Goal: Check status: Check status

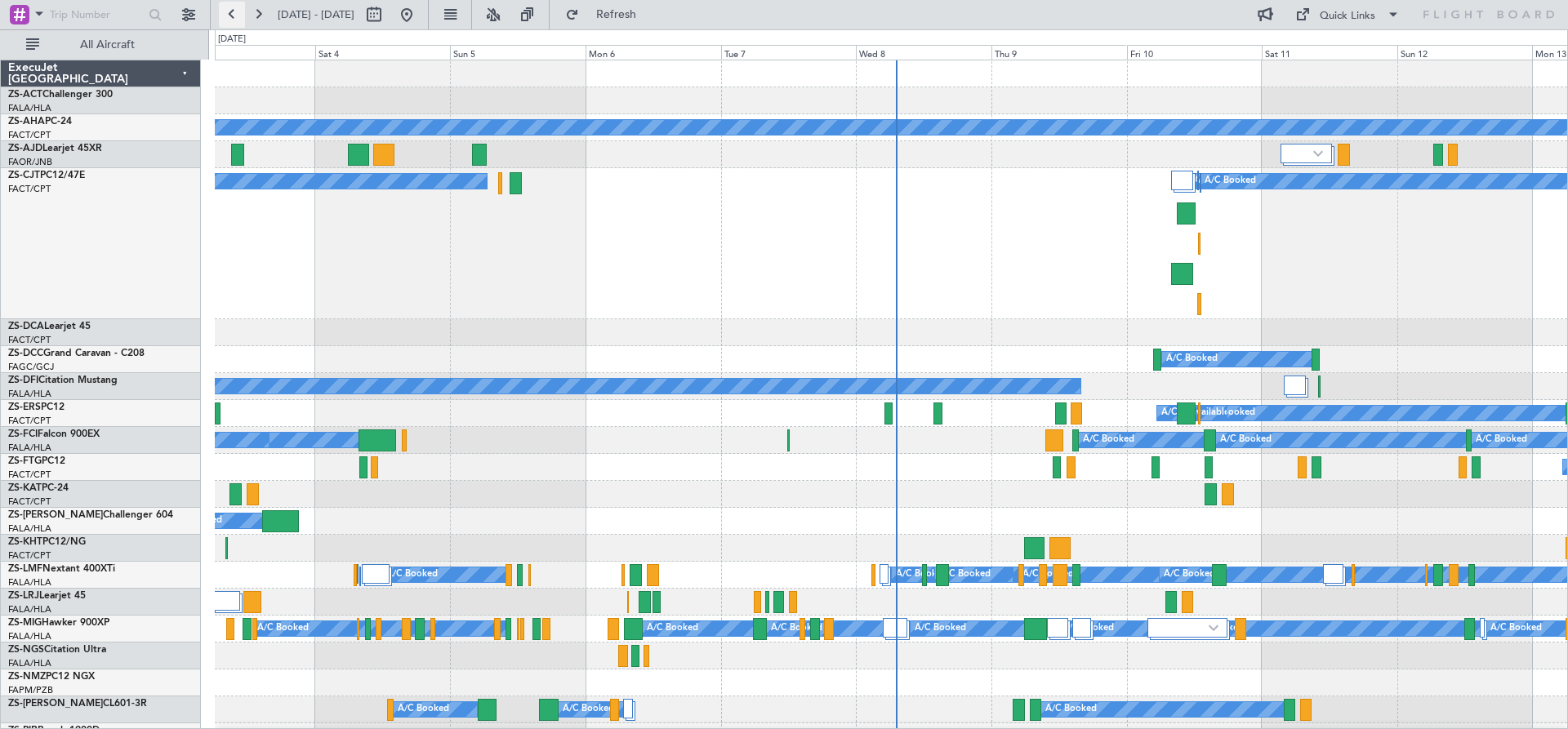
click at [239, 14] on button at bounding box center [231, 14] width 26 height 26
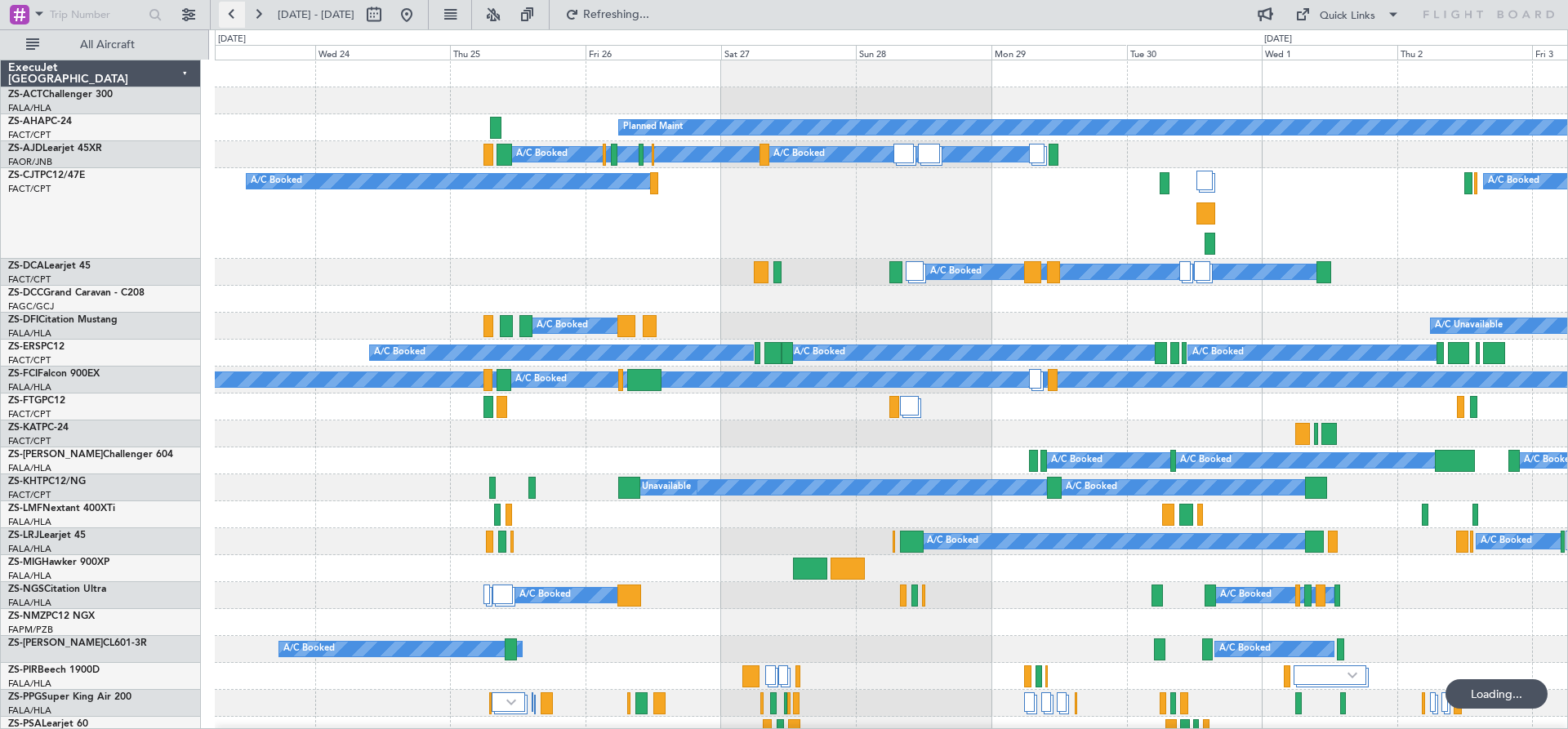
click at [236, 16] on button at bounding box center [231, 14] width 26 height 26
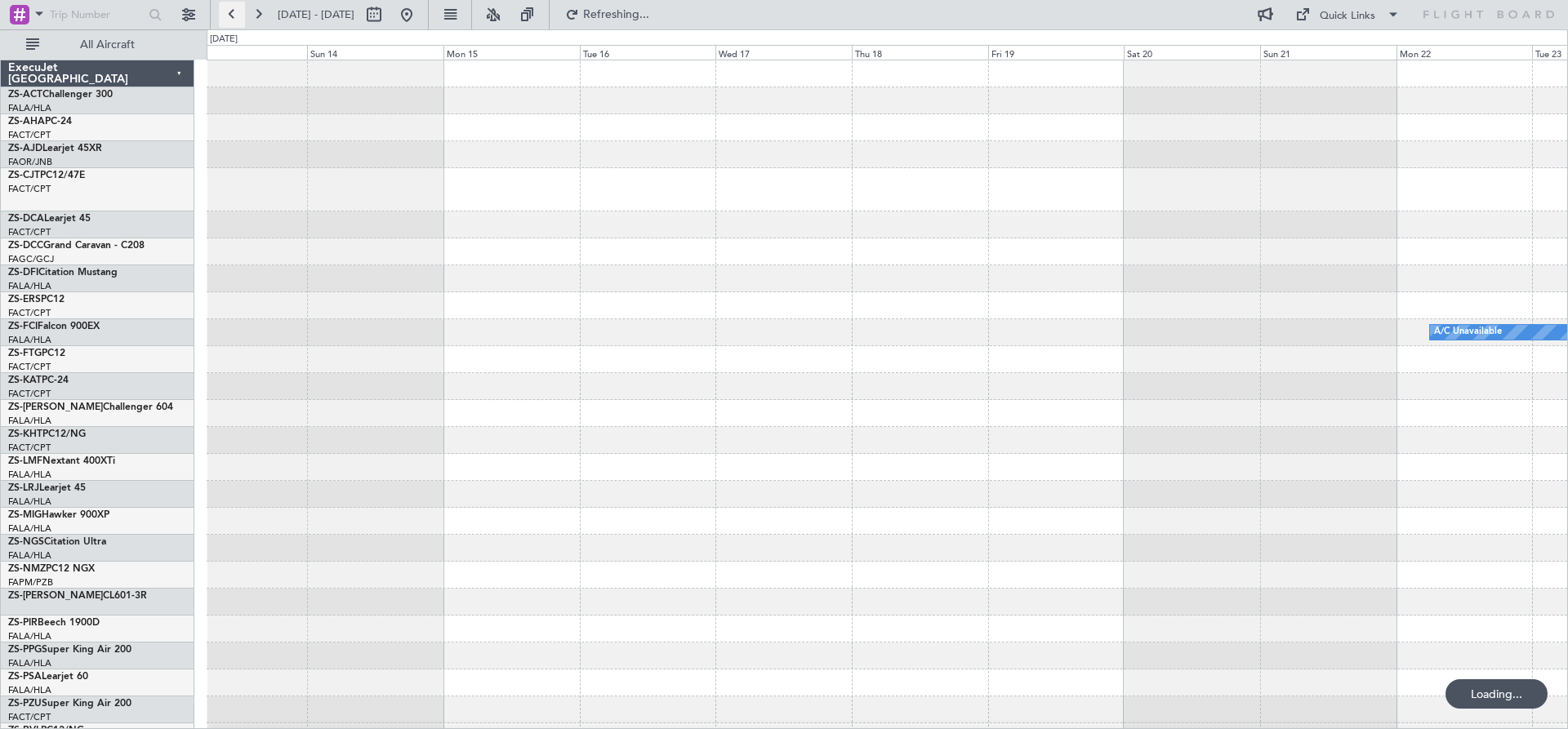
click at [236, 16] on button at bounding box center [231, 14] width 26 height 26
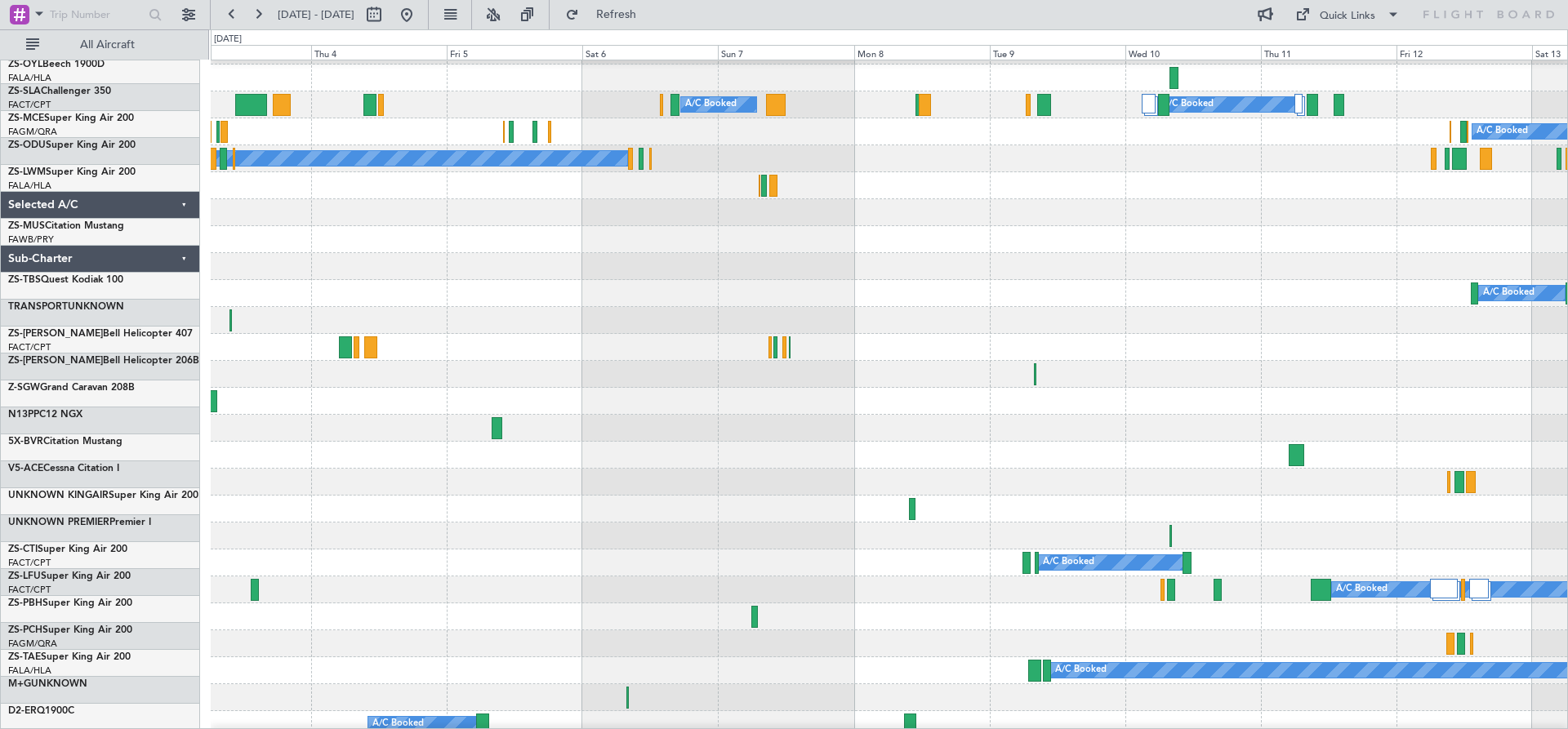
scroll to position [1090, 0]
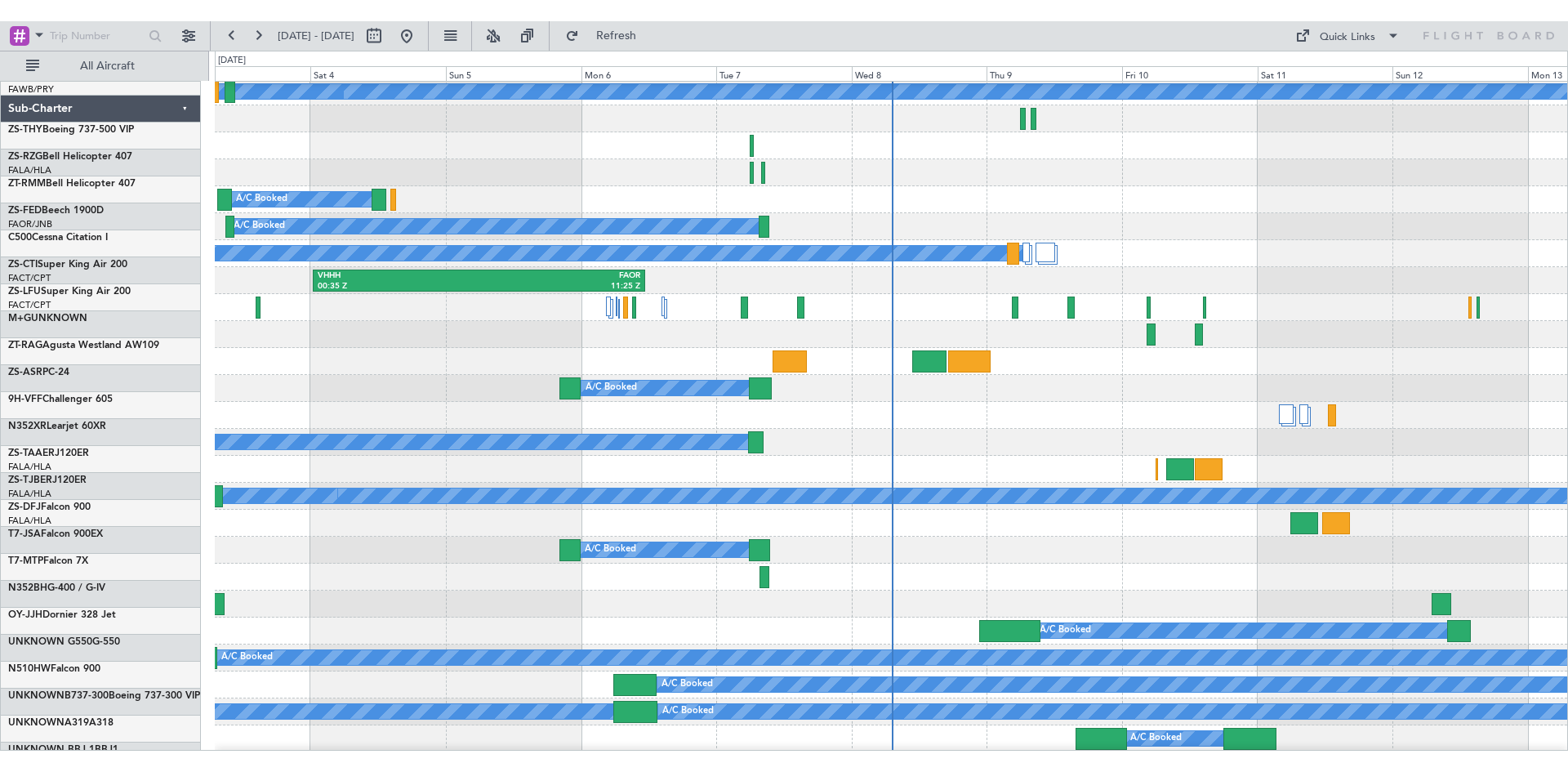
scroll to position [1134, 0]
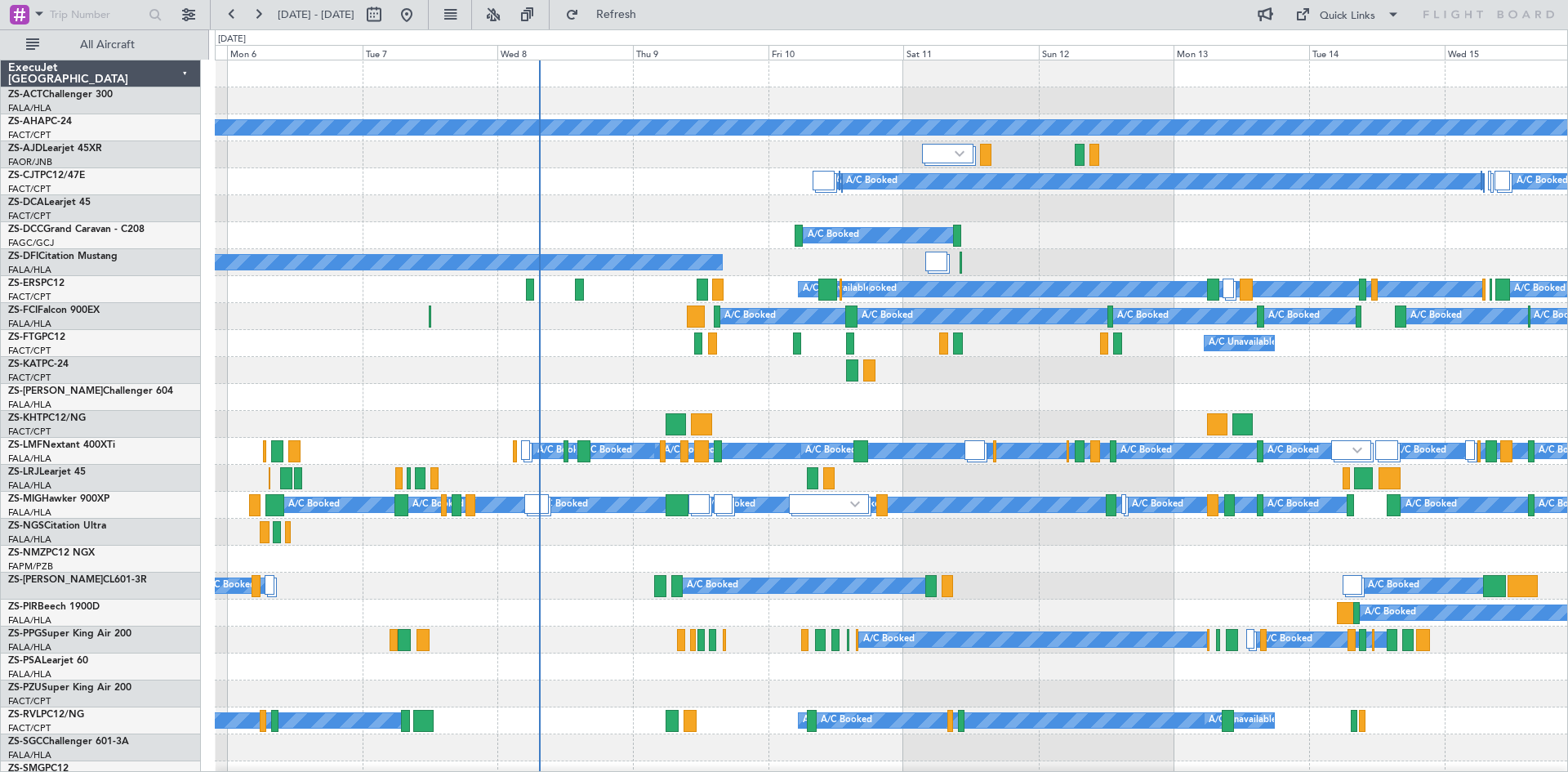
click at [409, 379] on div at bounding box center [891, 370] width 1352 height 27
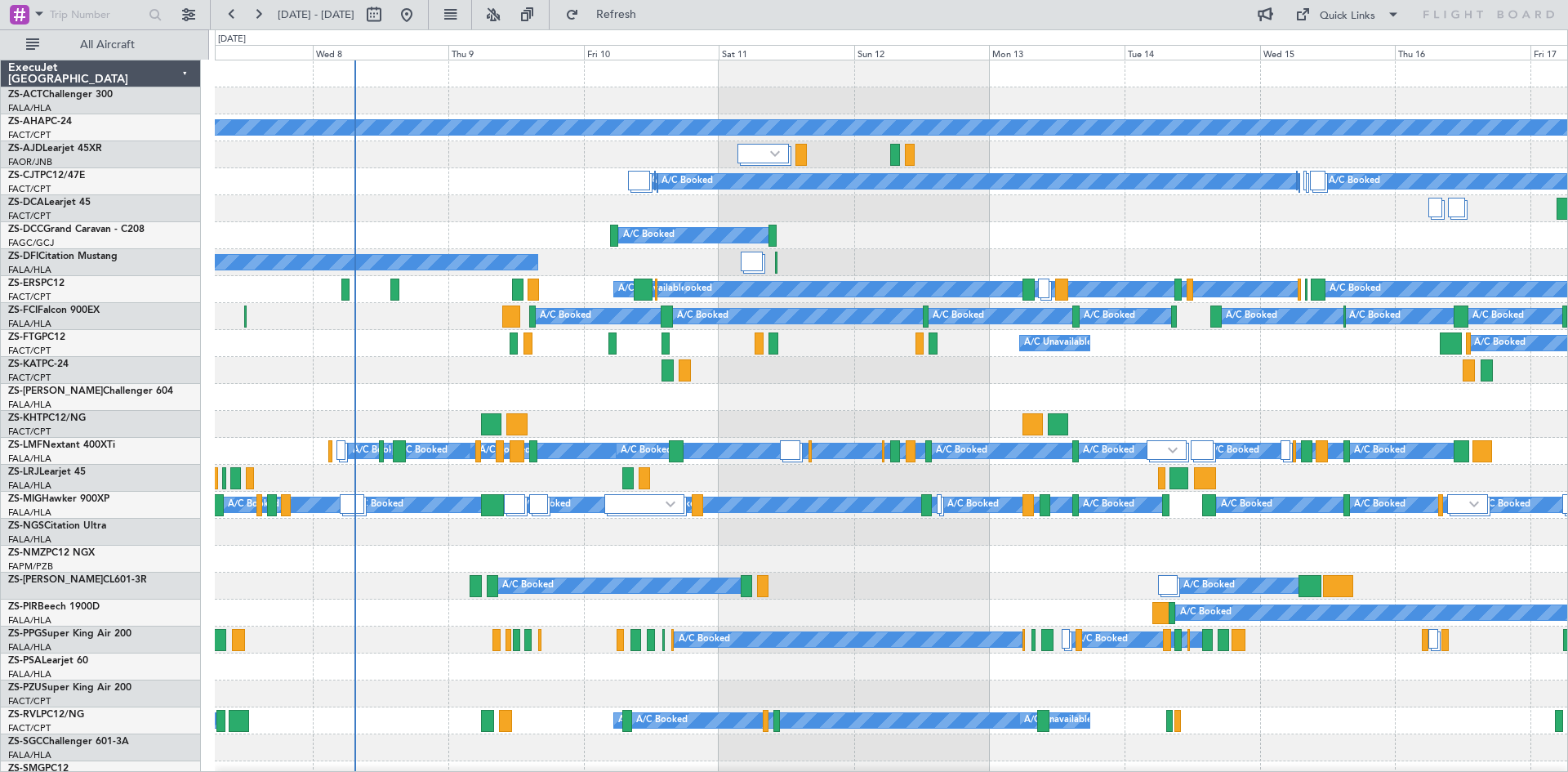
click at [421, 347] on div "A/C Unavailable A/C Booked" at bounding box center [891, 343] width 1352 height 27
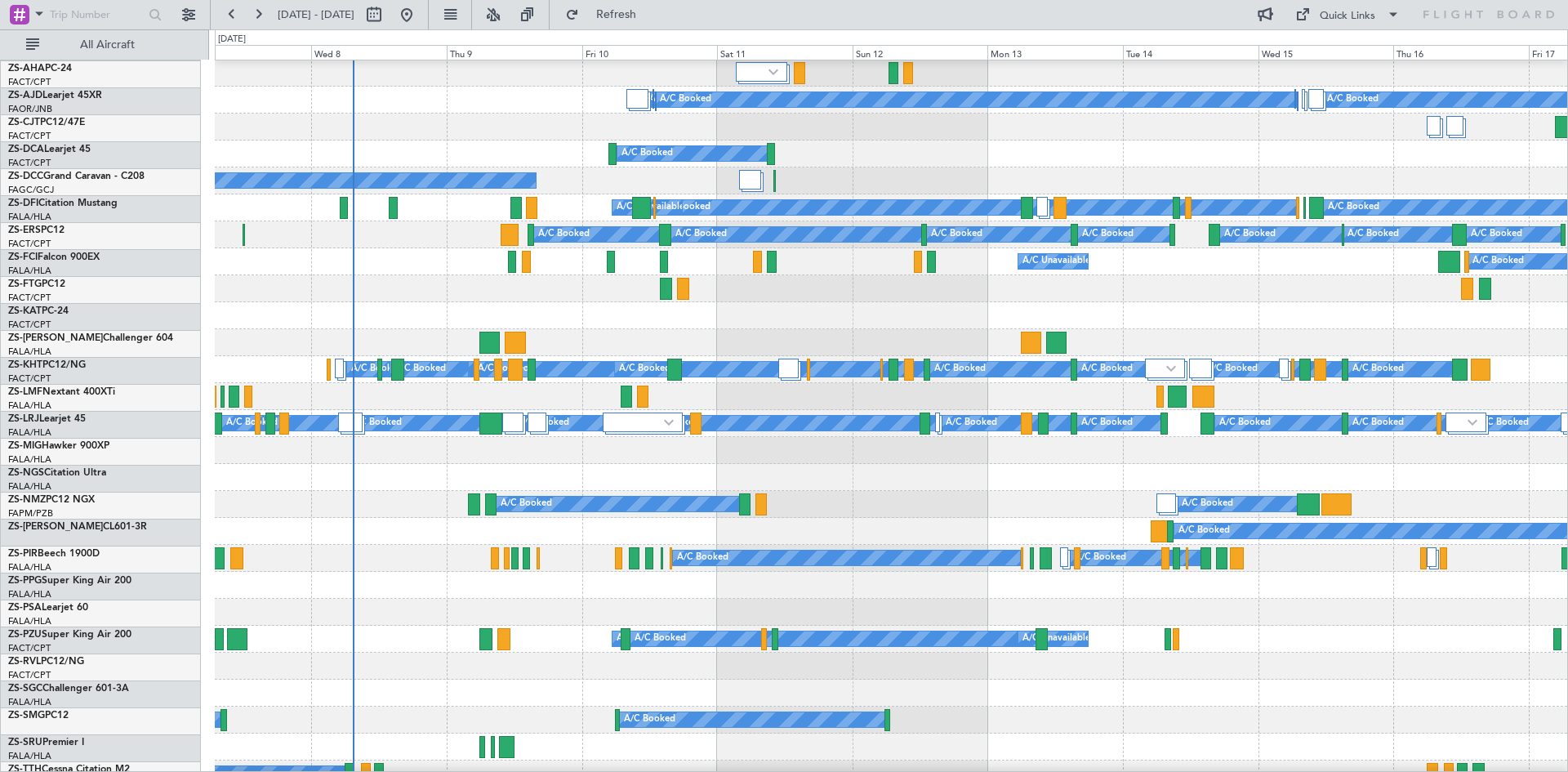
scroll to position [82, 0]
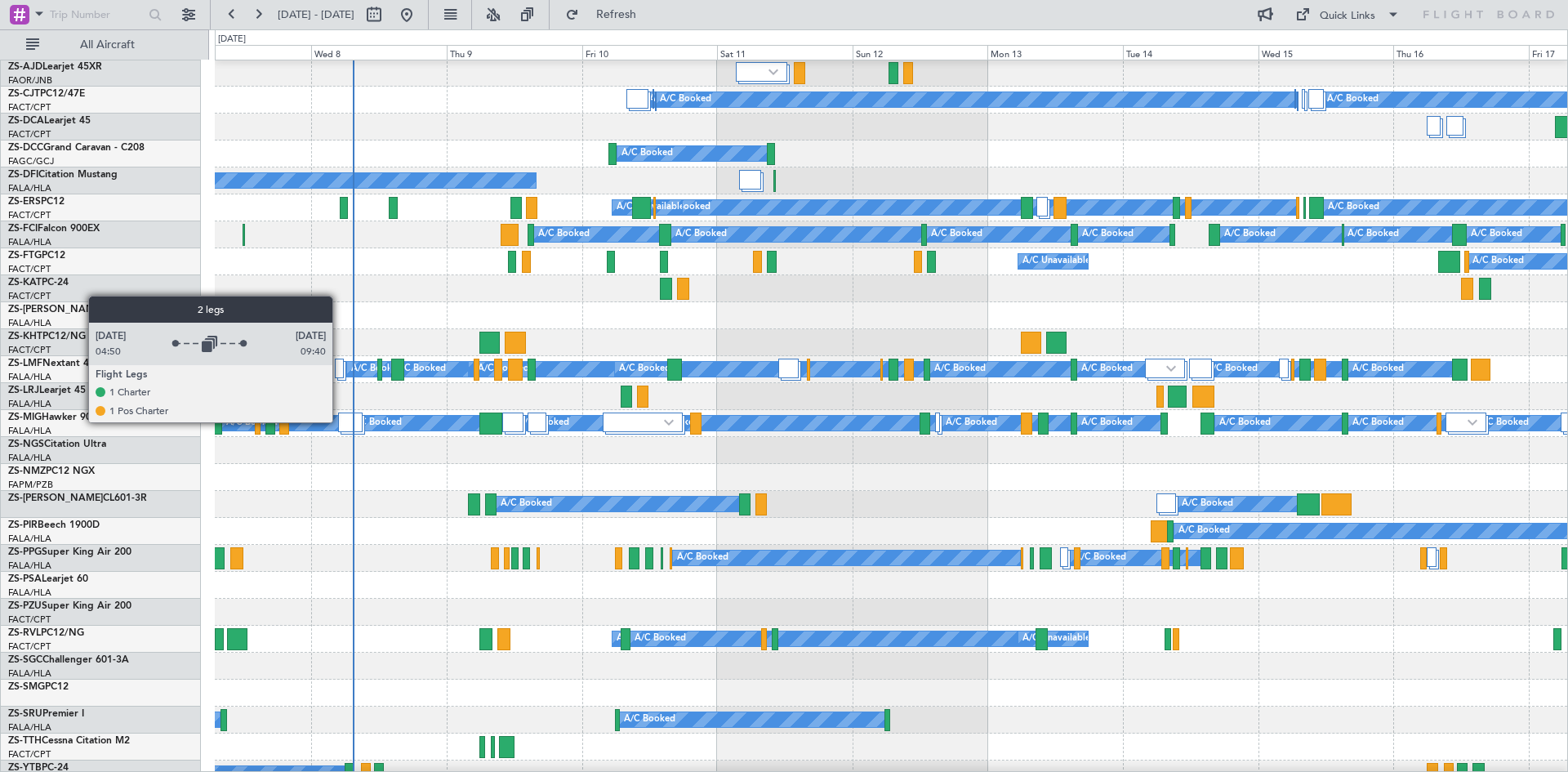
click at [340, 421] on div at bounding box center [351, 422] width 25 height 20
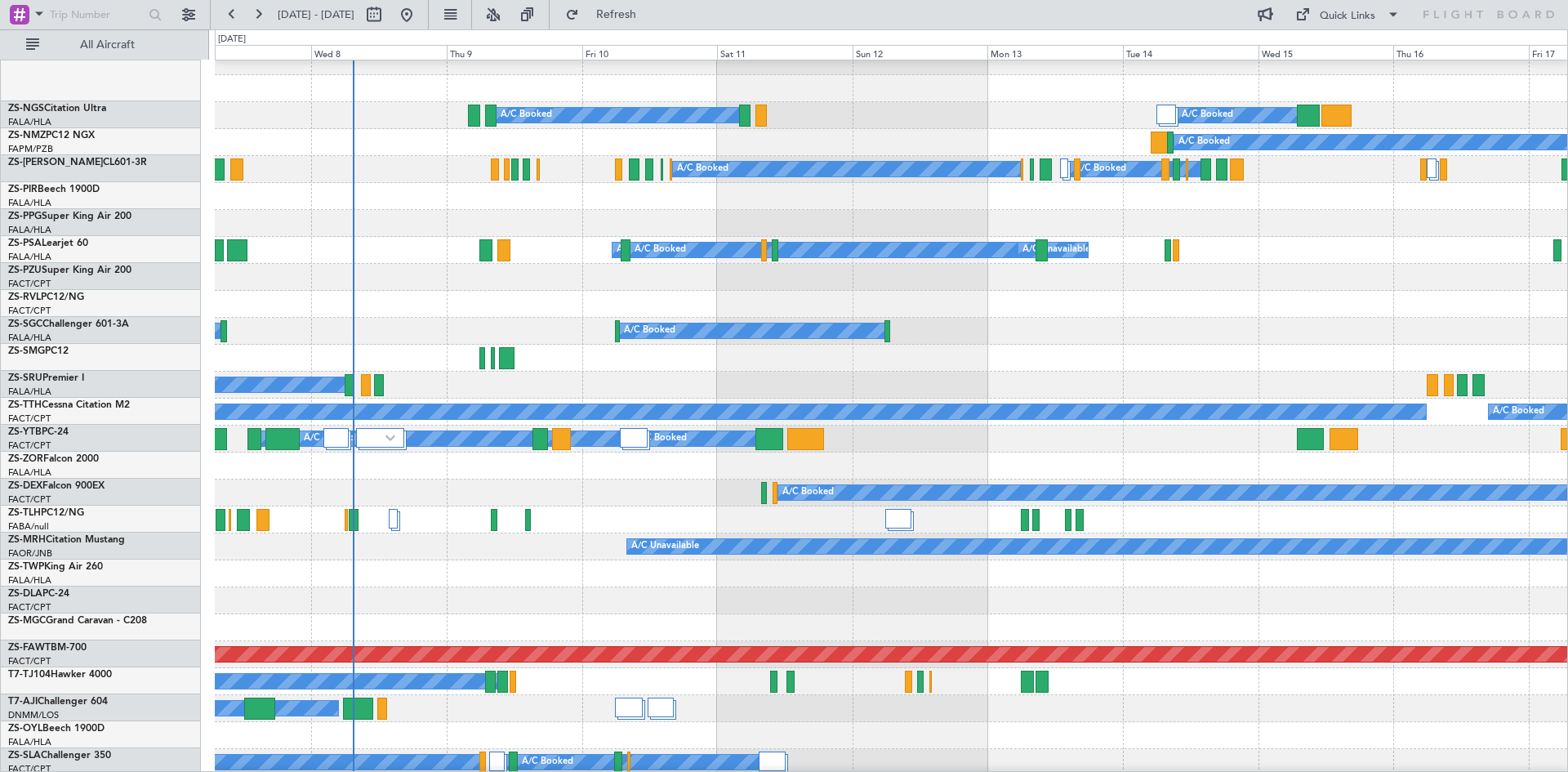
scroll to position [654, 0]
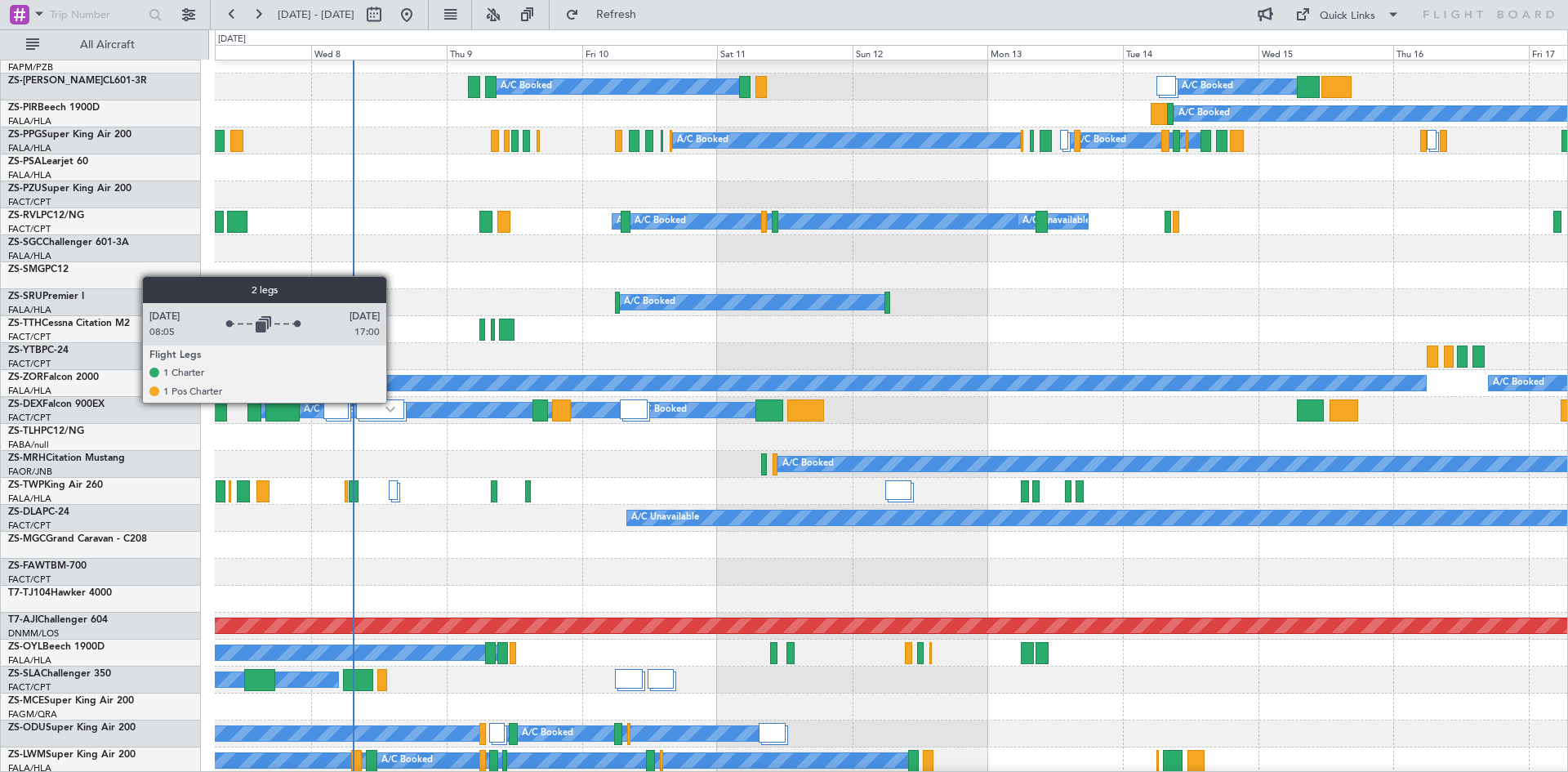
click at [394, 402] on div at bounding box center [380, 409] width 48 height 20
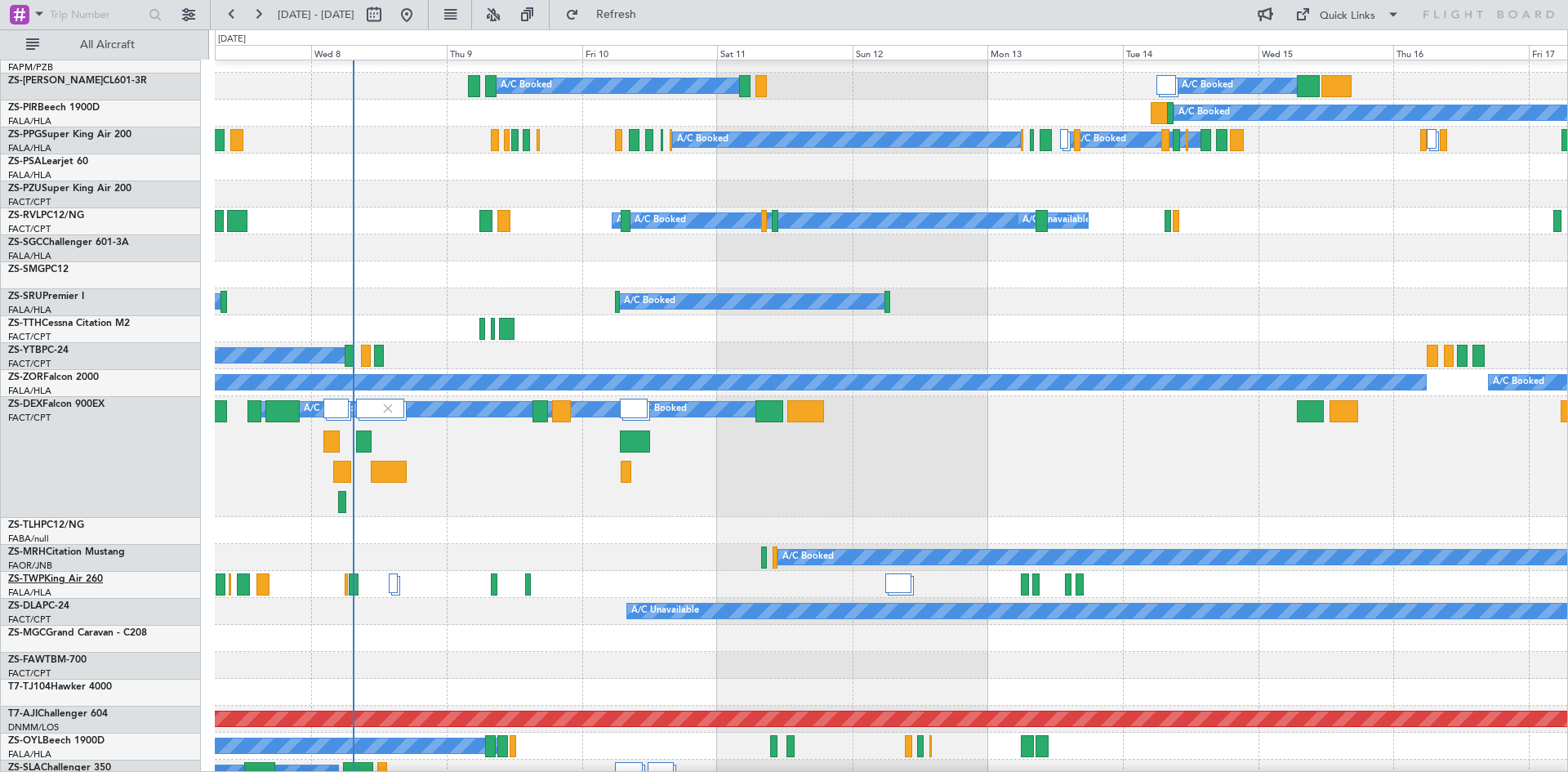
scroll to position [735, 0]
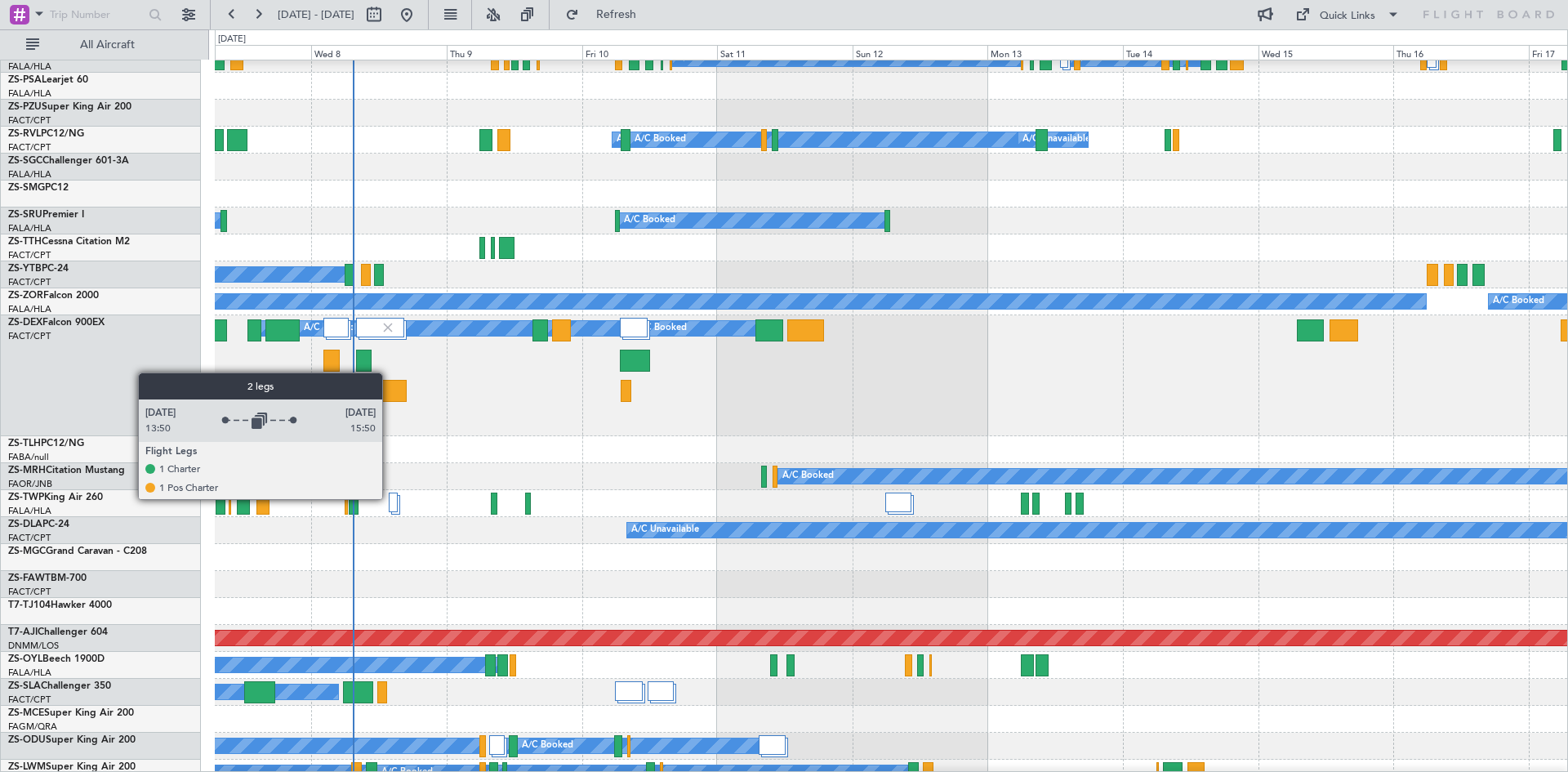
click at [389, 499] on div at bounding box center [393, 502] width 9 height 20
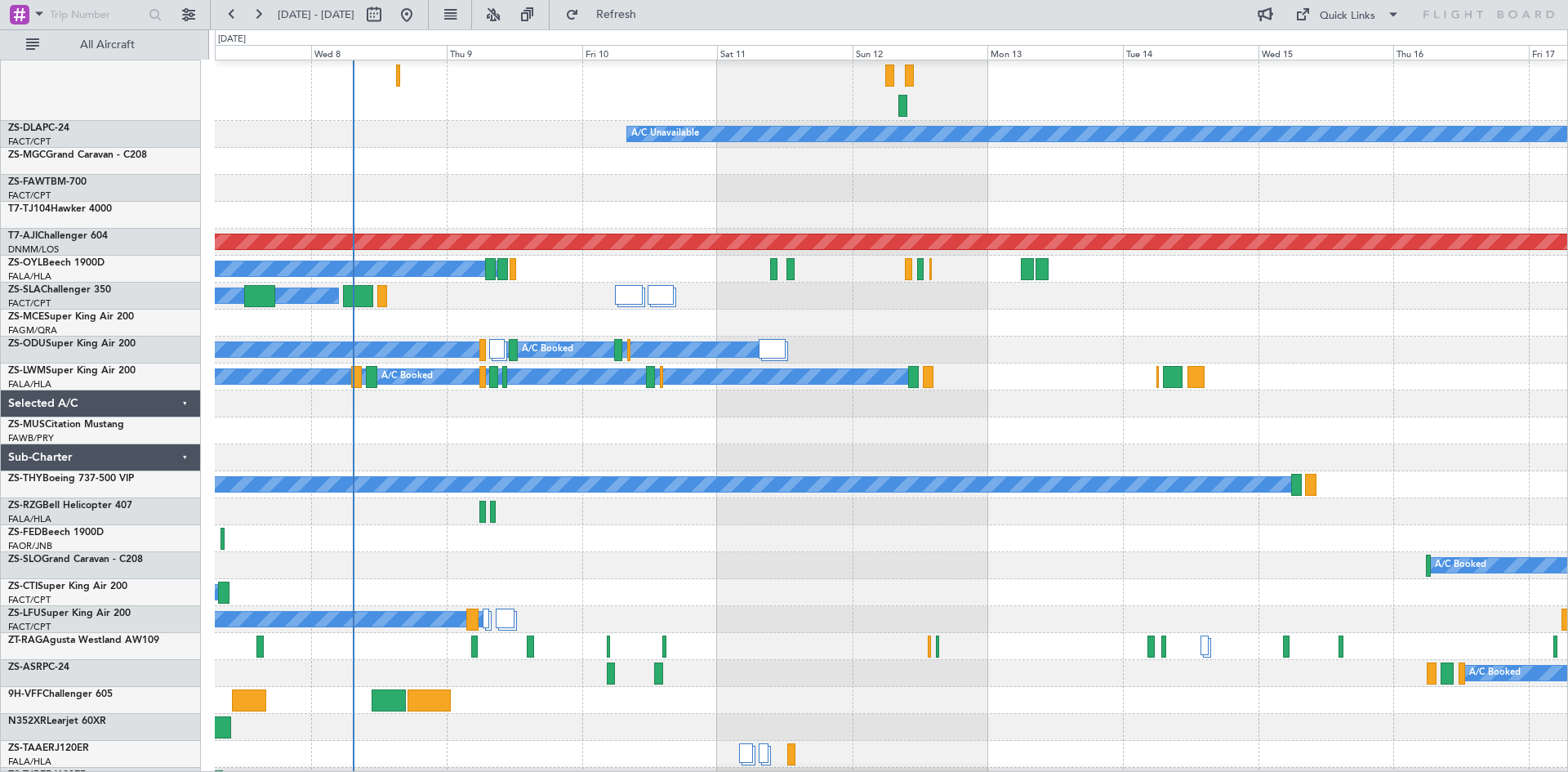
scroll to position [1306, 0]
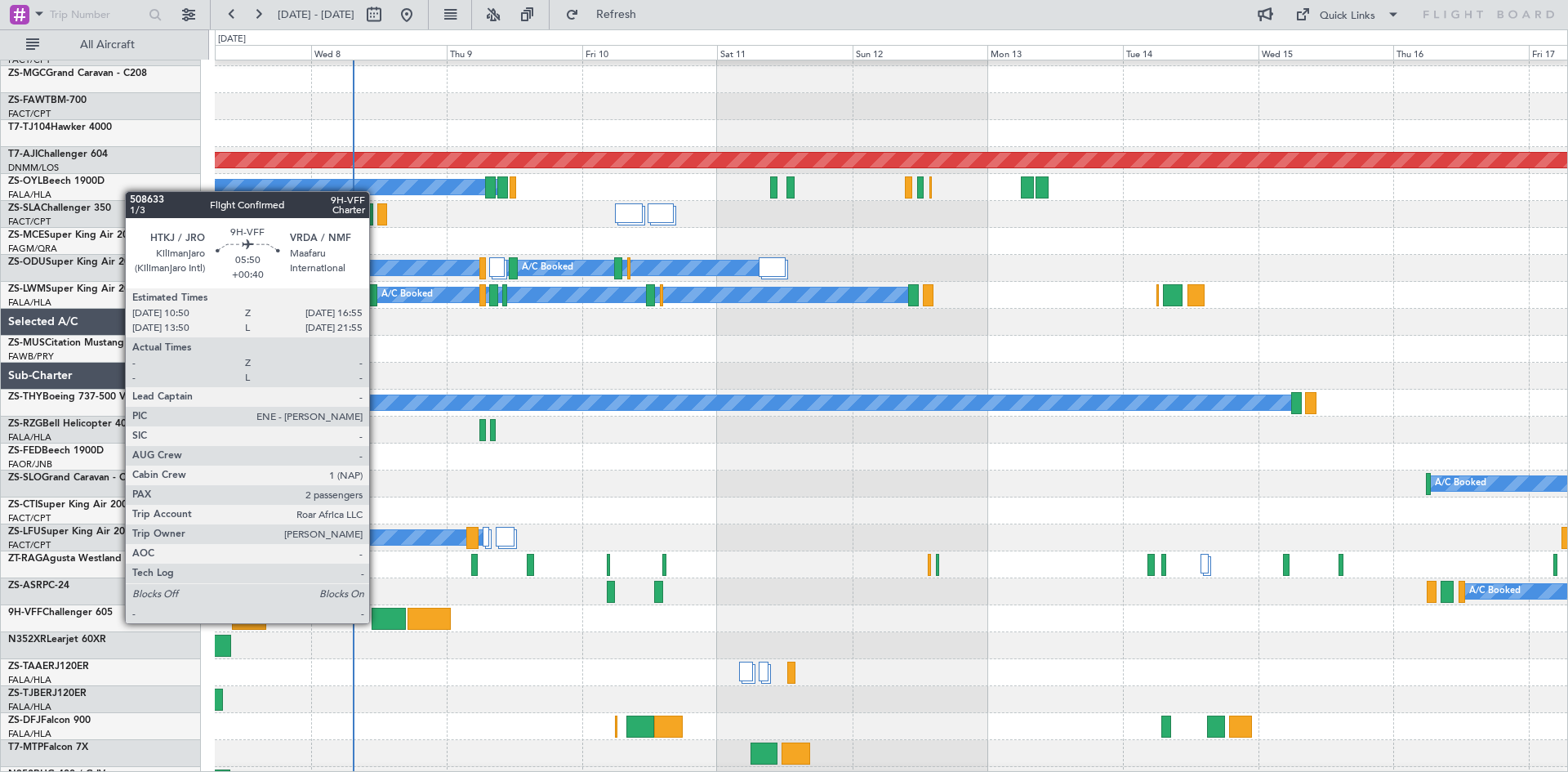
click at [377, 621] on div at bounding box center [388, 619] width 34 height 22
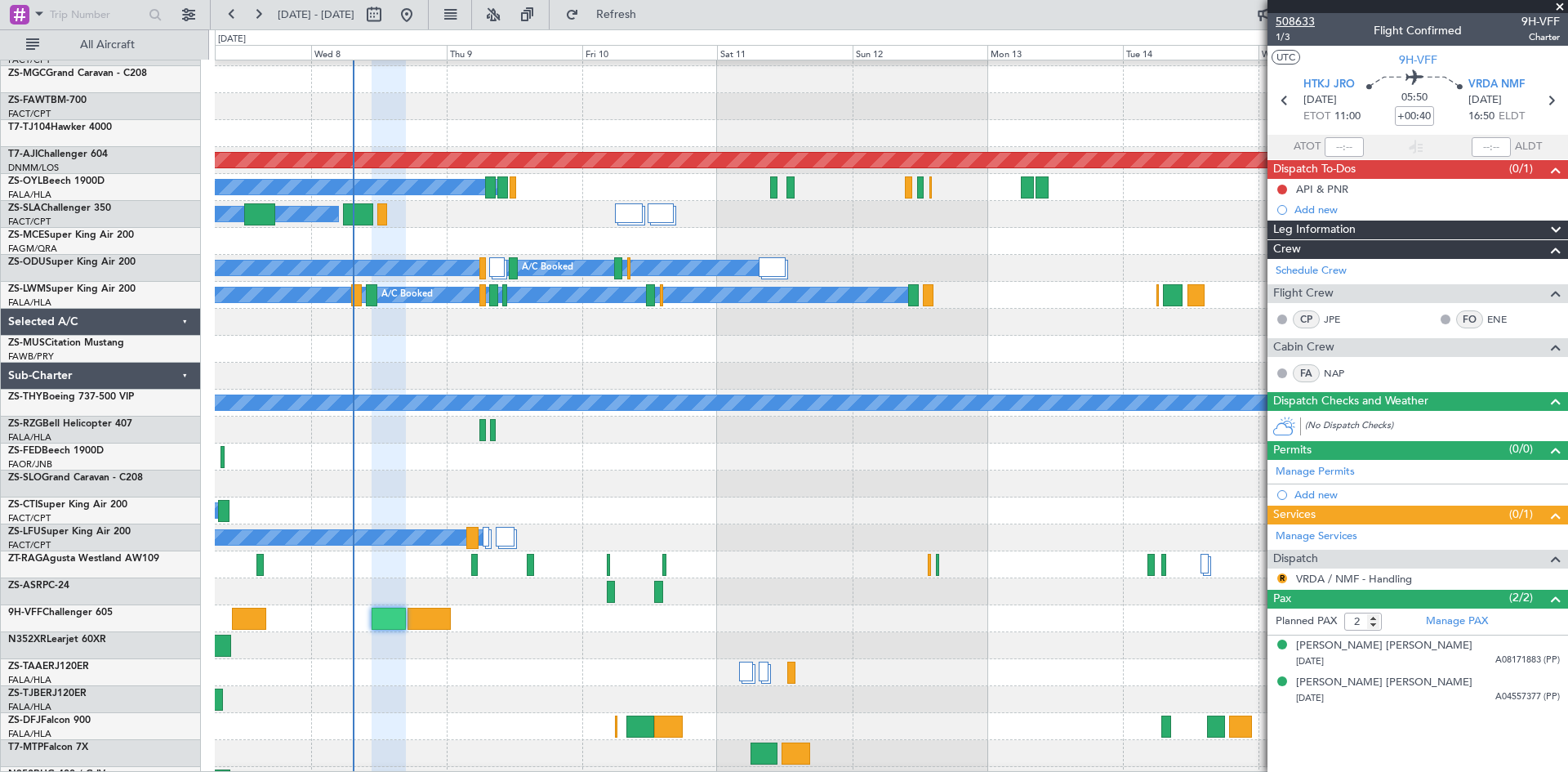
click at [1296, 23] on span "508633" at bounding box center [1295, 22] width 39 height 17
click at [1562, 5] on span at bounding box center [1559, 7] width 16 height 14
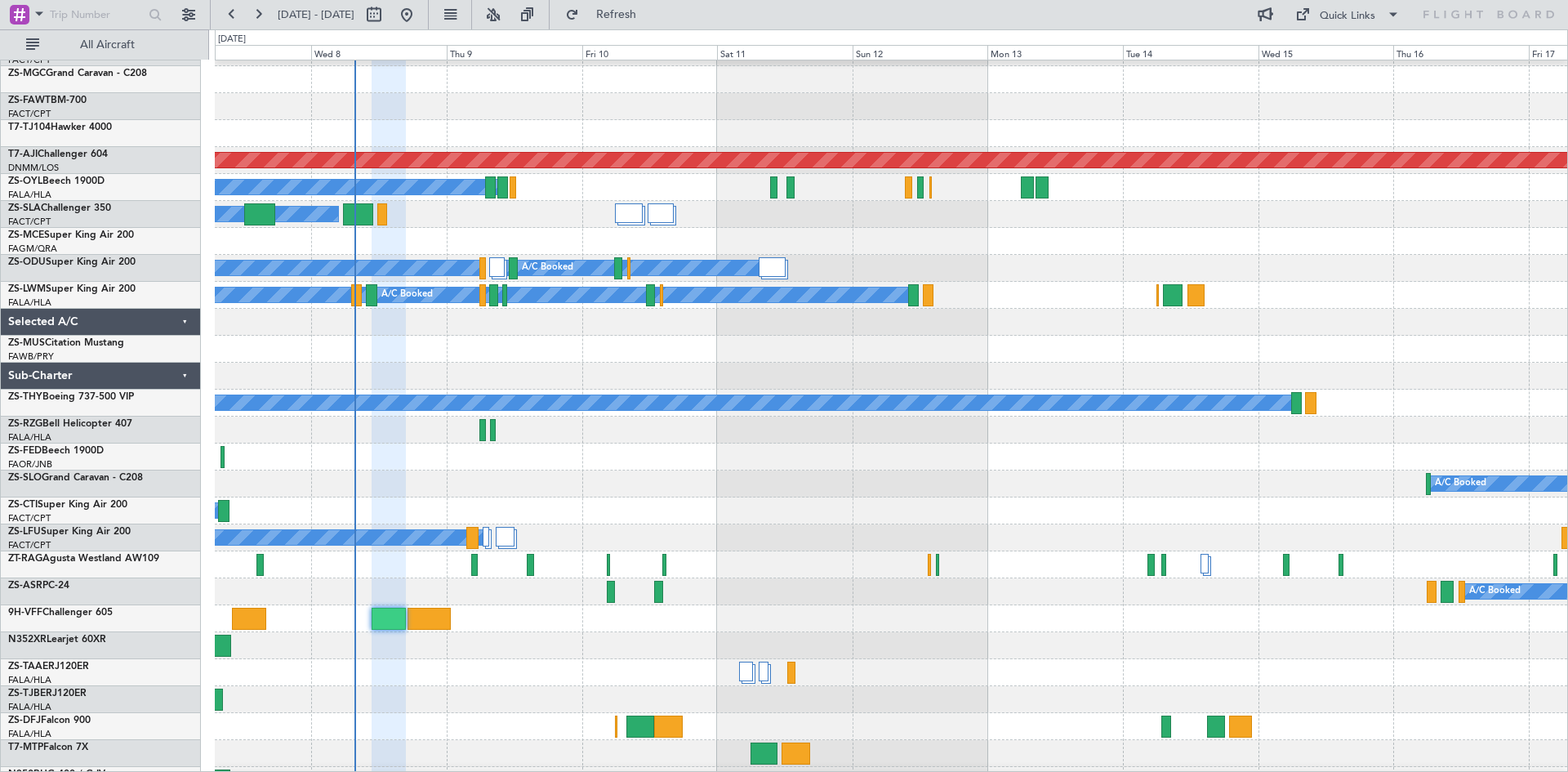
type input "0"
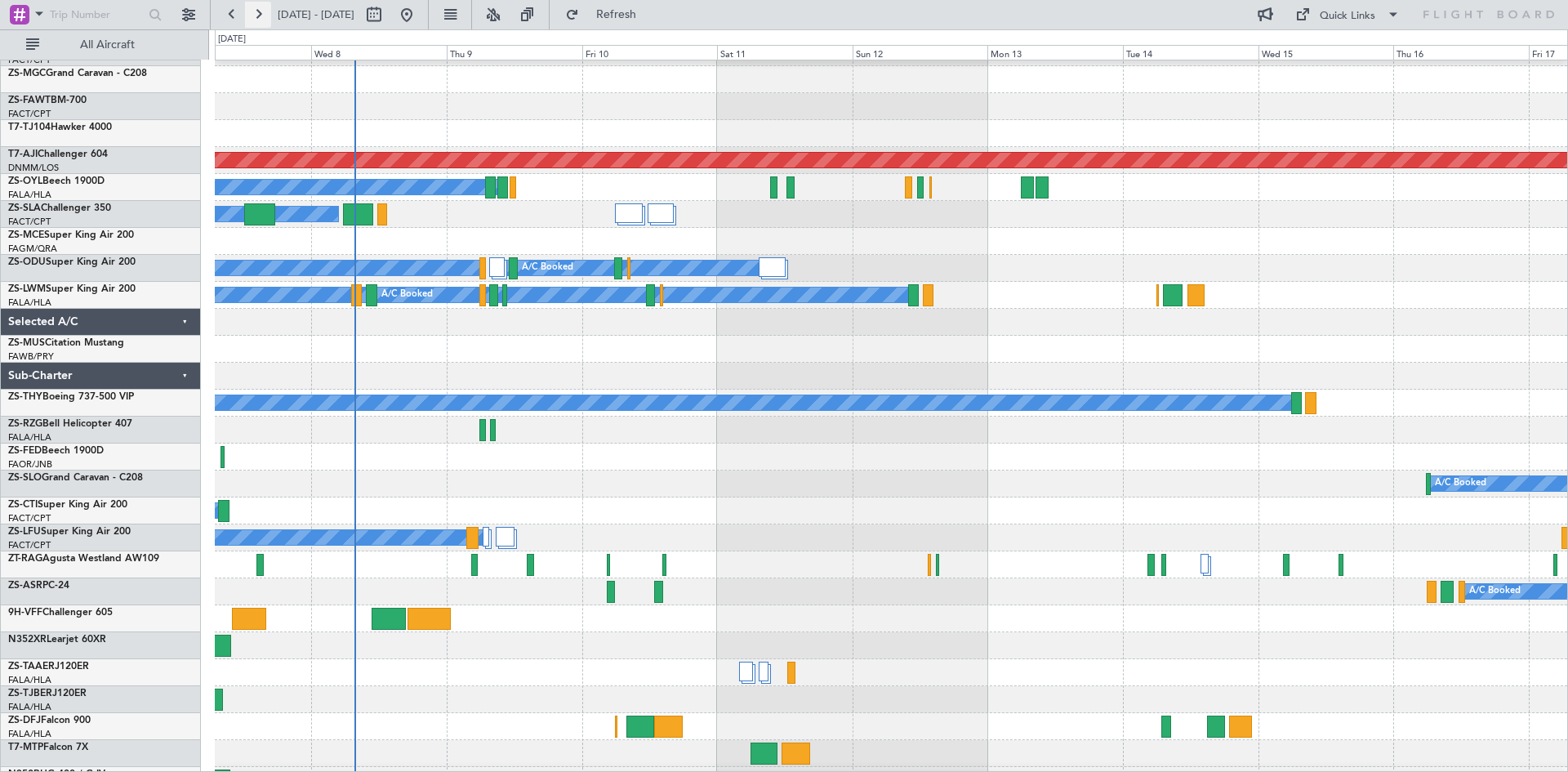
click at [257, 19] on button at bounding box center [257, 14] width 26 height 26
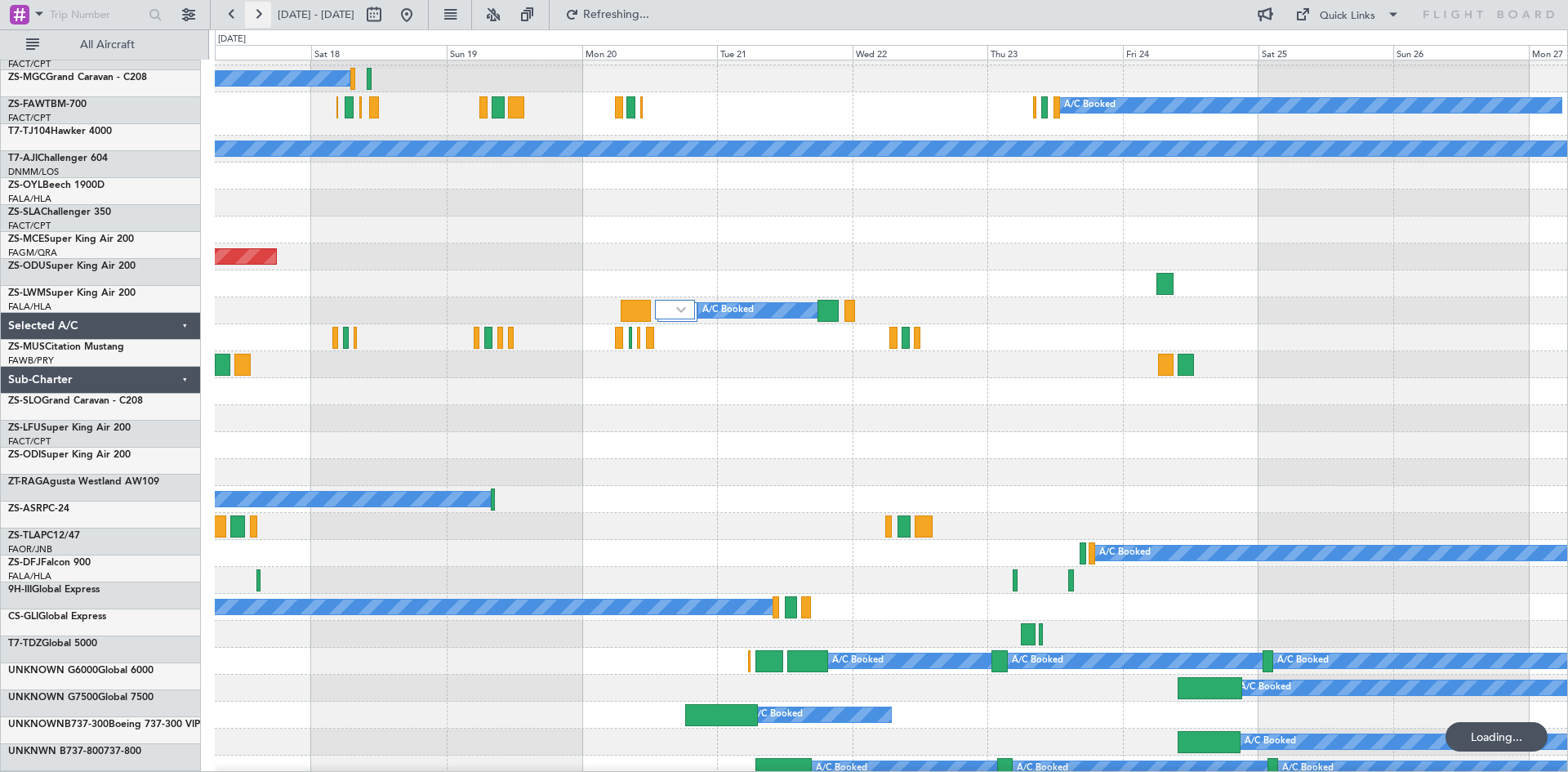
scroll to position [1115, 0]
